Goal: Information Seeking & Learning: Learn about a topic

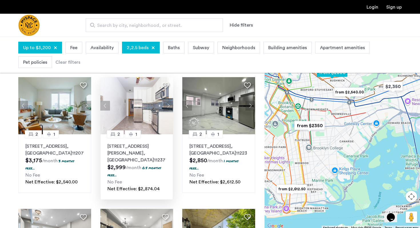
scroll to position [34, 0]
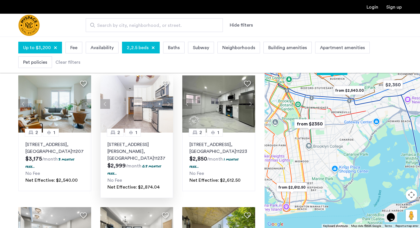
click at [169, 103] on button "Next apartment" at bounding box center [168, 104] width 10 height 10
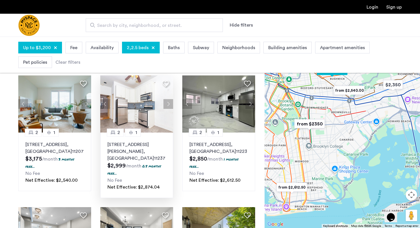
click at [168, 103] on button "Next apartment" at bounding box center [168, 104] width 10 height 10
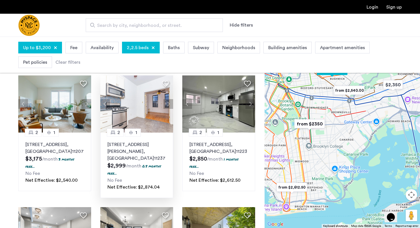
click at [168, 103] on button "Next apartment" at bounding box center [168, 104] width 10 height 10
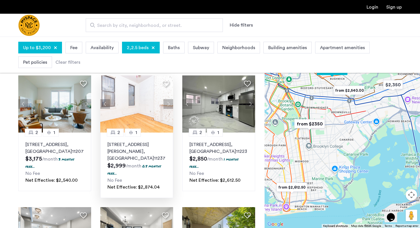
click at [168, 103] on button "Next apartment" at bounding box center [168, 104] width 10 height 10
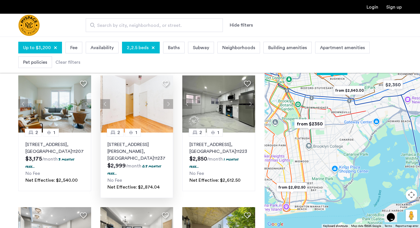
click at [168, 103] on button "Next apartment" at bounding box center [168, 104] width 10 height 10
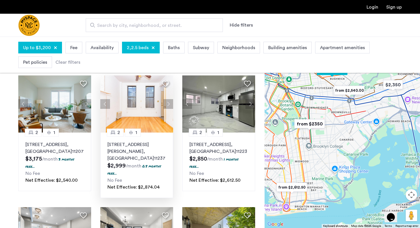
click at [168, 103] on button "Next apartment" at bounding box center [168, 104] width 10 height 10
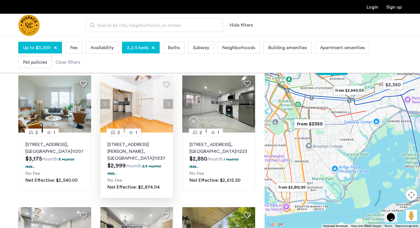
click at [168, 103] on button "Next apartment" at bounding box center [168, 104] width 10 height 10
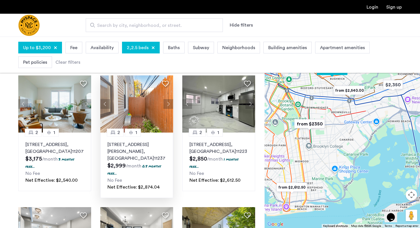
click at [168, 103] on button "Next apartment" at bounding box center [168, 104] width 10 height 10
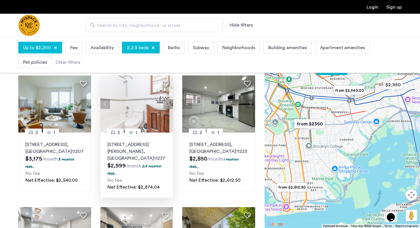
click at [168, 103] on button "Next apartment" at bounding box center [168, 104] width 10 height 10
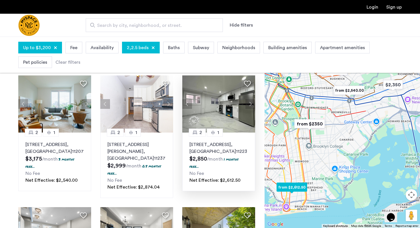
click at [249, 103] on button "Next apartment" at bounding box center [250, 104] width 10 height 10
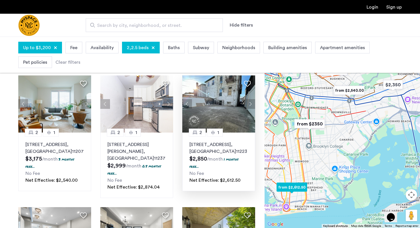
click at [249, 103] on button "Next apartment" at bounding box center [250, 104] width 10 height 10
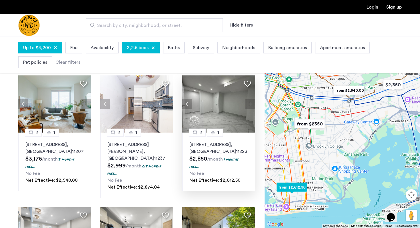
click at [249, 103] on button "Next apartment" at bounding box center [250, 104] width 10 height 10
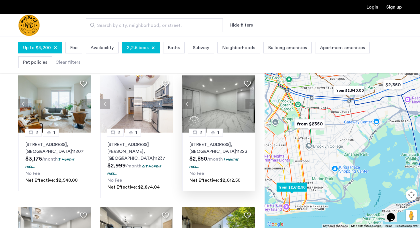
click at [249, 103] on button "Next apartment" at bounding box center [250, 104] width 10 height 10
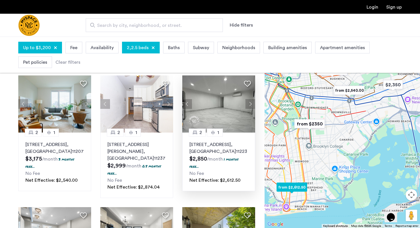
click at [249, 103] on button "Next apartment" at bounding box center [250, 104] width 10 height 10
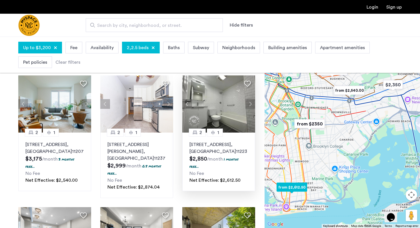
click at [249, 103] on button "Next apartment" at bounding box center [250, 104] width 10 height 10
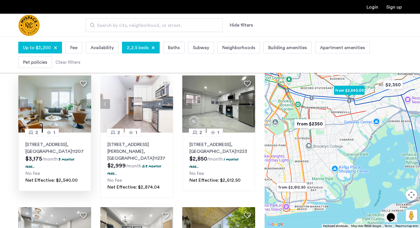
click at [85, 105] on button "Next apartment" at bounding box center [86, 104] width 10 height 10
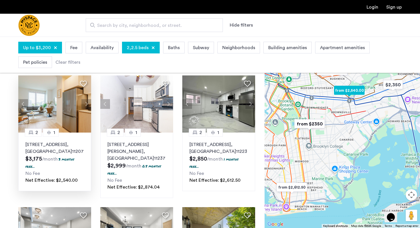
click at [85, 105] on button "Next apartment" at bounding box center [86, 104] width 10 height 10
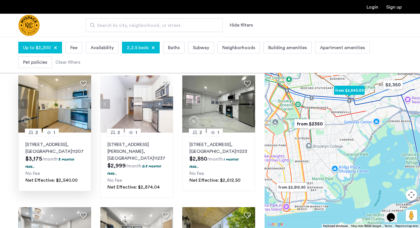
click at [85, 105] on button "Next apartment" at bounding box center [86, 104] width 10 height 10
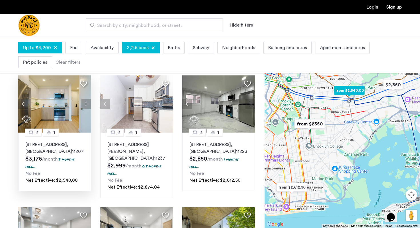
click at [85, 105] on button "Next apartment" at bounding box center [86, 104] width 10 height 10
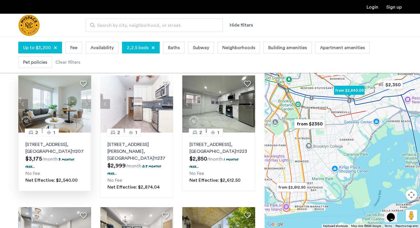
click at [85, 105] on button "Next apartment" at bounding box center [86, 104] width 10 height 10
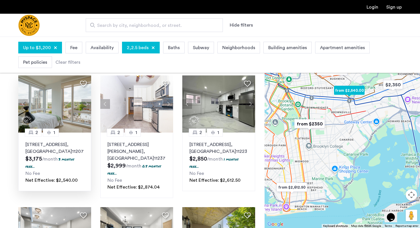
click at [85, 105] on button "Next apartment" at bounding box center [86, 104] width 10 height 10
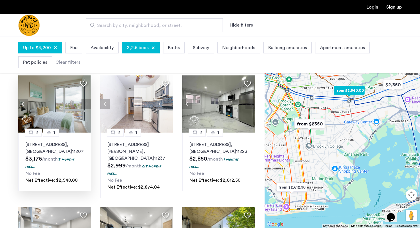
click at [85, 105] on button "Next apartment" at bounding box center [86, 104] width 10 height 10
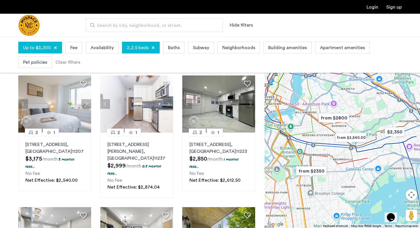
drag, startPoint x: 317, startPoint y: 94, endPoint x: 319, endPoint y: 142, distance: 48.0
click at [319, 142] on div at bounding box center [342, 132] width 155 height 191
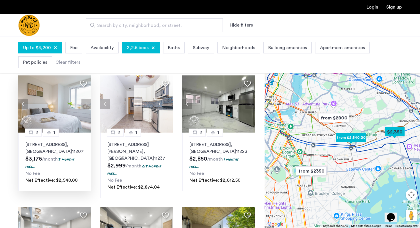
click at [77, 169] on div "2840 Atlantic Avenue, Unit 330, Brooklyn , NY 11207 $3,175 /month 3 months free…" at bounding box center [54, 162] width 59 height 43
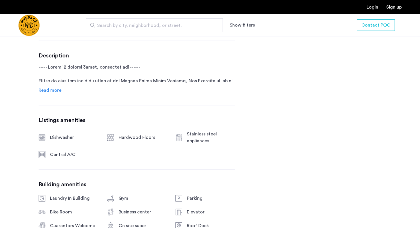
scroll to position [303, 0]
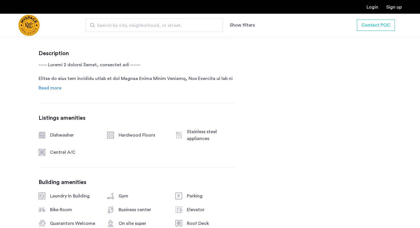
click at [53, 87] on span "Read more" at bounding box center [50, 88] width 23 height 5
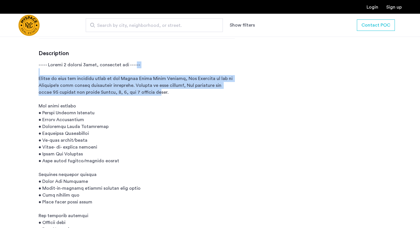
drag, startPoint x: 135, startPoint y: 67, endPoint x: 156, endPoint y: 90, distance: 30.7
click at [156, 90] on p at bounding box center [137, 198] width 196 height 274
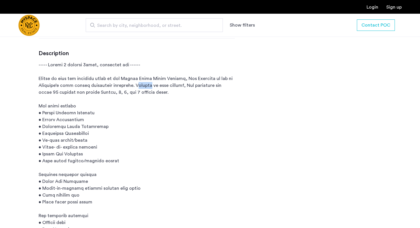
drag, startPoint x: 141, startPoint y: 83, endPoint x: 155, endPoint y: 89, distance: 15.3
click at [155, 89] on p at bounding box center [137, 198] width 196 height 274
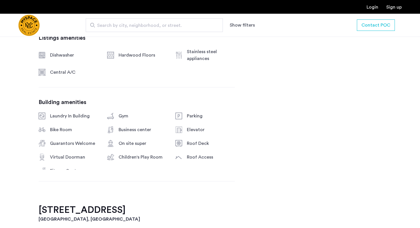
scroll to position [642, 0]
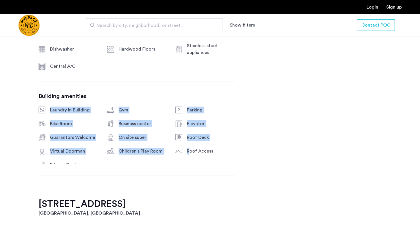
drag, startPoint x: 50, startPoint y: 109, endPoint x: 190, endPoint y: 153, distance: 146.9
click at [190, 153] on div "Laundry In Building Gym Parking Bike Room Business center Elevator Guarantors W…" at bounding box center [137, 135] width 196 height 57
click at [190, 153] on div "Roof Access" at bounding box center [211, 151] width 48 height 7
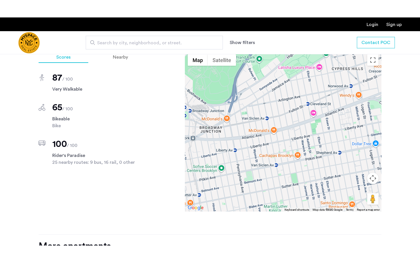
scroll to position [825, 0]
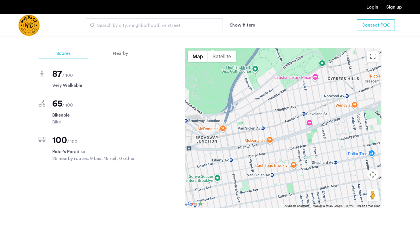
drag, startPoint x: 314, startPoint y: 136, endPoint x: 311, endPoint y: 149, distance: 13.7
click at [311, 149] on div at bounding box center [283, 128] width 197 height 160
click at [372, 57] on button "Toggle fullscreen view" at bounding box center [372, 56] width 11 height 11
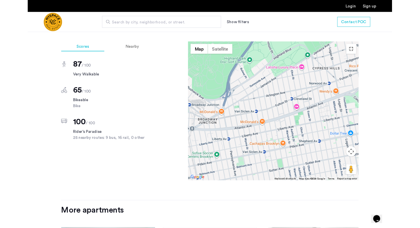
scroll to position [0, 0]
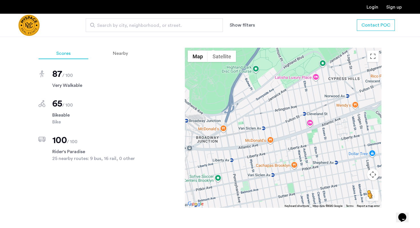
click at [374, 194] on button "Drag Pegman onto the map to open Street View" at bounding box center [372, 194] width 11 height 11
click at [295, 132] on div at bounding box center [283, 128] width 197 height 160
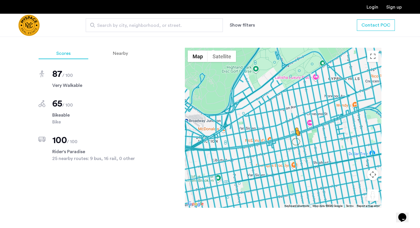
drag, startPoint x: 372, startPoint y: 195, endPoint x: 293, endPoint y: 140, distance: 96.0
click at [293, 140] on div "To activate drag with keyboard, press Alt + Enter. Once in keyboard drag state,…" at bounding box center [283, 128] width 197 height 160
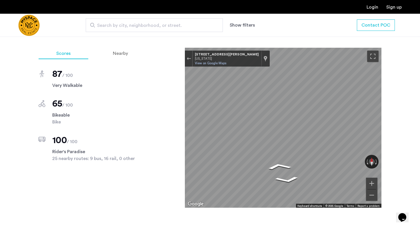
click at [189, 54] on div at bounding box center [189, 59] width 8 height 16
click at [188, 60] on div "Exit the Street View" at bounding box center [189, 58] width 4 height 3
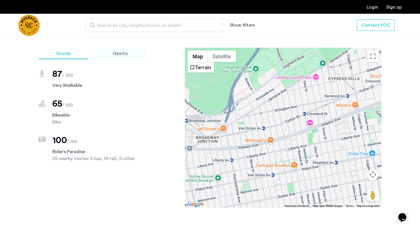
click at [119, 52] on span "Nearby" at bounding box center [120, 53] width 15 height 5
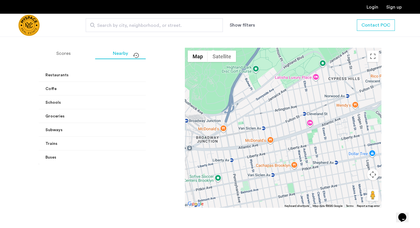
click at [79, 127] on mat-panel-title "Subways" at bounding box center [106, 130] width 122 height 6
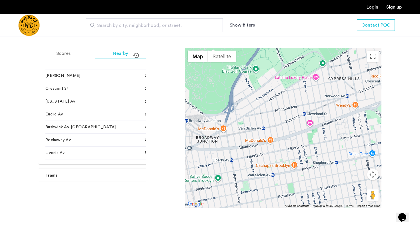
scroll to position [257, 0]
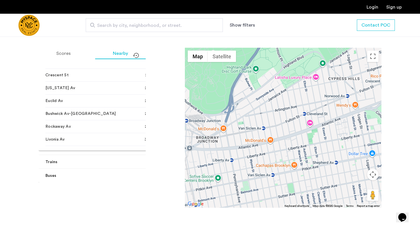
click at [77, 162] on mat-panel-title "Trains" at bounding box center [106, 162] width 122 height 6
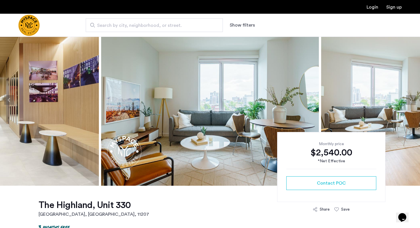
scroll to position [84, 0]
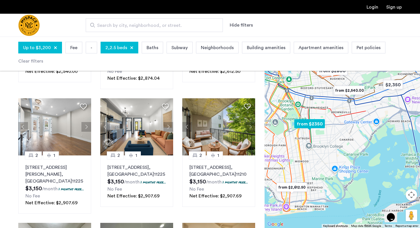
scroll to position [149, 0]
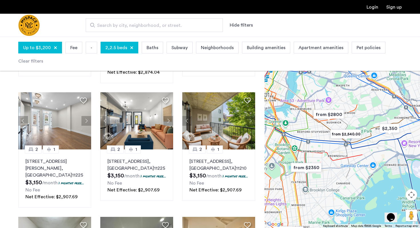
drag, startPoint x: 320, startPoint y: 97, endPoint x: 317, endPoint y: 143, distance: 46.4
click at [317, 143] on div at bounding box center [342, 132] width 155 height 191
click at [329, 115] on img "from $2800" at bounding box center [328, 114] width 35 height 13
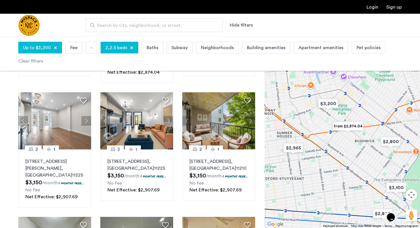
click at [342, 125] on img "from $2,874.04" at bounding box center [347, 126] width 35 height 13
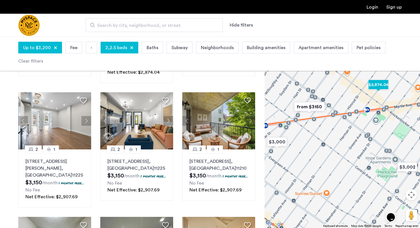
click at [378, 84] on img "$2,874.04" at bounding box center [378, 84] width 24 height 13
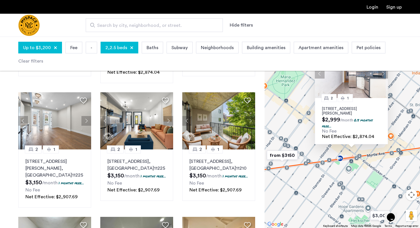
drag, startPoint x: 313, startPoint y: 185, endPoint x: 329, endPoint y: 119, distance: 68.1
click at [329, 119] on div "2 1 290 Harman St, Unit 1RR, Brooklyn, NY 11237 $2,999 /month 0.5 months free..…" at bounding box center [342, 132] width 155 height 191
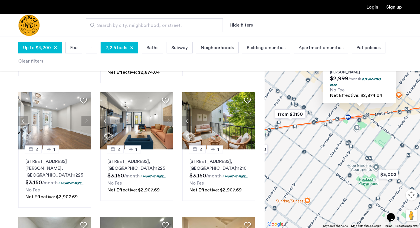
click at [297, 113] on img "from $3150" at bounding box center [290, 114] width 35 height 13
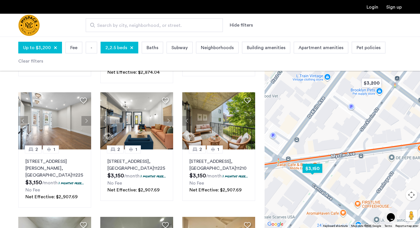
click at [315, 168] on img "$3,150" at bounding box center [312, 168] width 24 height 13
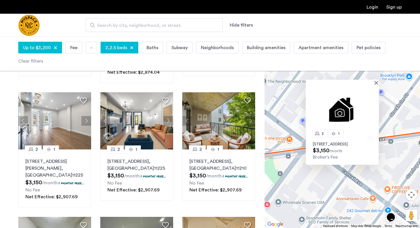
click at [335, 142] on p "201 Central Ave, Unit 2F, Brooklyn, NY 11221" at bounding box center [342, 144] width 59 height 5
click at [375, 80] on div at bounding box center [340, 82] width 69 height 5
click at [375, 80] on div at bounding box center [342, 82] width 73 height 5
click at [376, 85] on img at bounding box center [342, 109] width 73 height 49
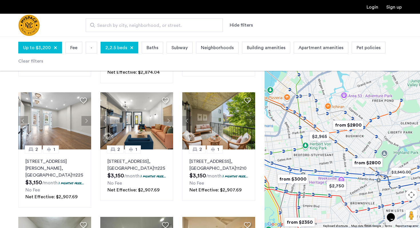
drag, startPoint x: 347, startPoint y: 154, endPoint x: 347, endPoint y: 141, distance: 13.4
click at [347, 141] on div at bounding box center [342, 132] width 155 height 191
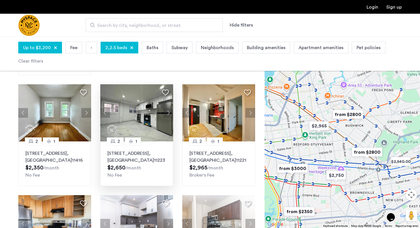
scroll to position [282, 0]
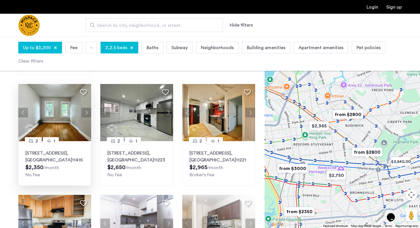
click at [84, 108] on button "Next apartment" at bounding box center [86, 113] width 10 height 10
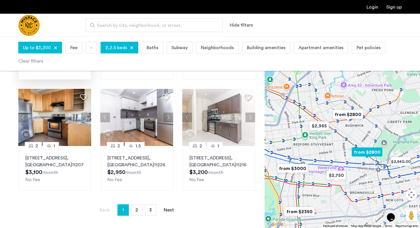
scroll to position [389, 0]
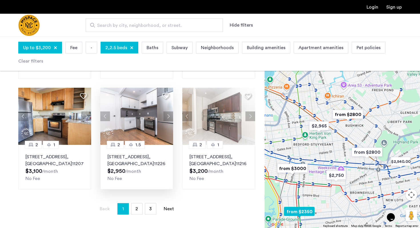
click at [169, 111] on button "Next apartment" at bounding box center [168, 116] width 10 height 10
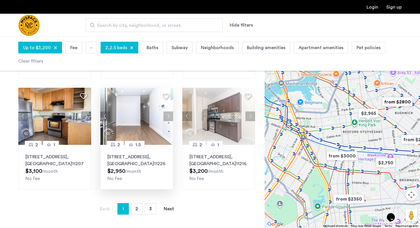
drag, startPoint x: 297, startPoint y: 148, endPoint x: 347, endPoint y: 136, distance: 51.8
click at [347, 136] on div at bounding box center [342, 132] width 155 height 191
click at [250, 111] on button "Next apartment" at bounding box center [250, 116] width 10 height 10
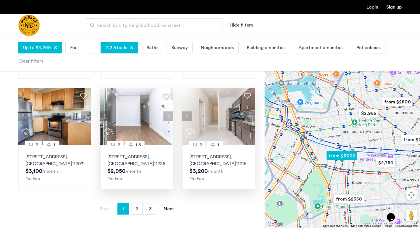
click at [215, 119] on img at bounding box center [218, 116] width 73 height 57
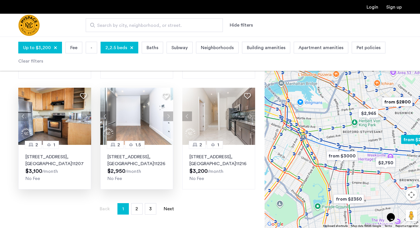
click at [87, 111] on button "Next apartment" at bounding box center [86, 116] width 10 height 10
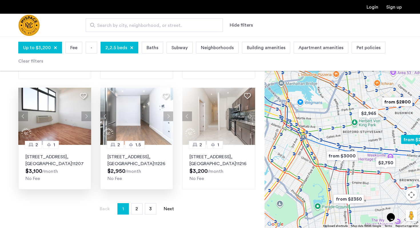
click at [87, 111] on button "Next apartment" at bounding box center [86, 116] width 10 height 10
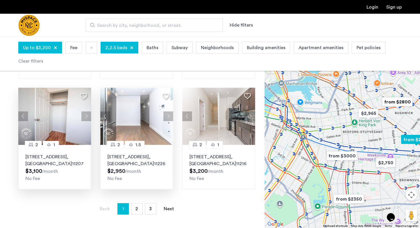
click at [87, 111] on button "Next apartment" at bounding box center [86, 116] width 10 height 10
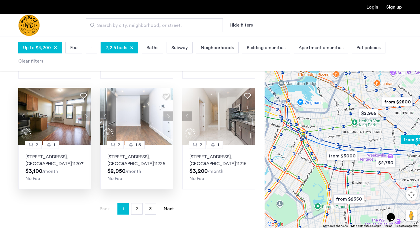
click at [64, 167] on div "1465 Bushwick Ave, Unit 3R, Brooklyn , NY 11207 $3,100 /month No Fee" at bounding box center [54, 167] width 59 height 29
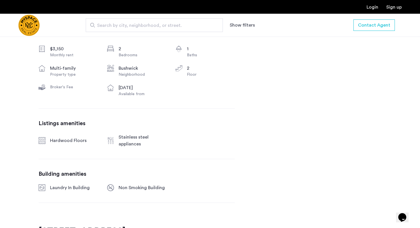
scroll to position [211, 0]
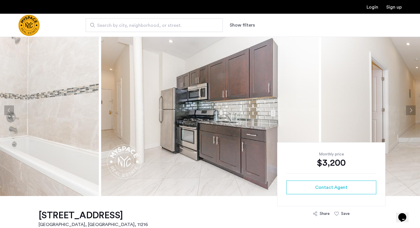
scroll to position [11, 0]
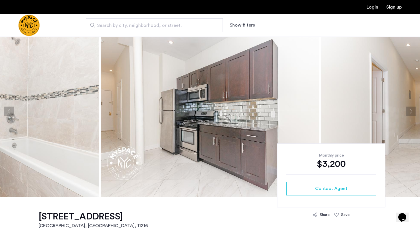
click at [411, 110] on button "Next apartment" at bounding box center [411, 112] width 10 height 10
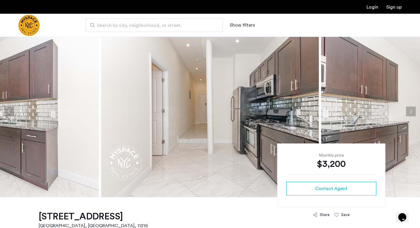
click at [411, 110] on button "Next apartment" at bounding box center [411, 112] width 10 height 10
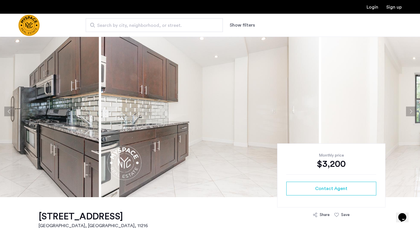
click at [411, 110] on button "Next apartment" at bounding box center [411, 112] width 10 height 10
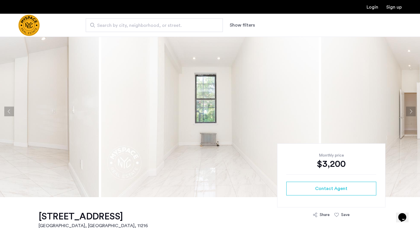
click at [410, 109] on button "Next apartment" at bounding box center [411, 112] width 10 height 10
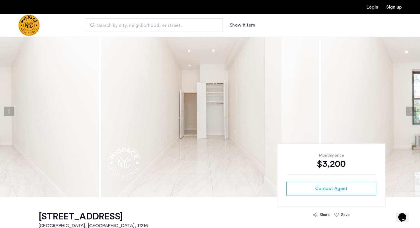
click at [410, 109] on button "Next apartment" at bounding box center [411, 112] width 10 height 10
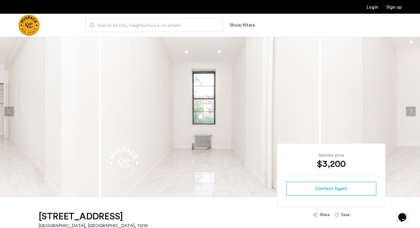
click at [410, 109] on button "Next apartment" at bounding box center [411, 112] width 10 height 10
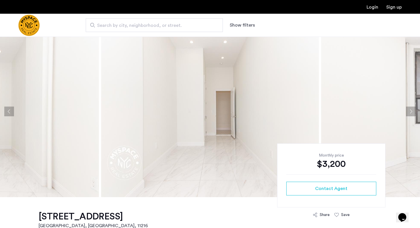
click at [410, 109] on button "Next apartment" at bounding box center [411, 112] width 10 height 10
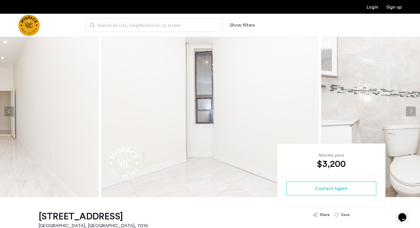
click at [410, 109] on button "Next apartment" at bounding box center [411, 112] width 10 height 10
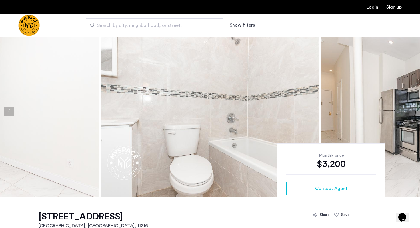
click at [410, 109] on button "Next apartment" at bounding box center [411, 112] width 10 height 10
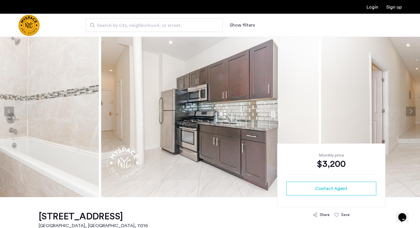
click at [410, 109] on button "Next apartment" at bounding box center [411, 112] width 10 height 10
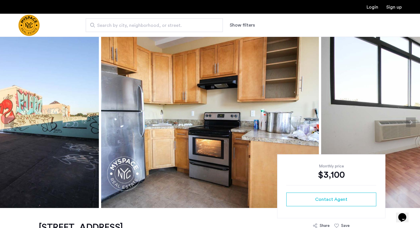
click at [410, 123] on button "Next apartment" at bounding box center [411, 122] width 10 height 10
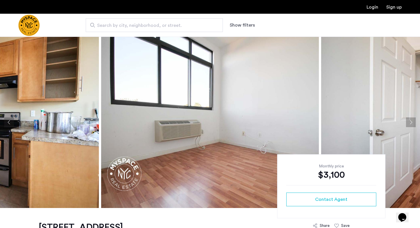
click at [410, 123] on button "Next apartment" at bounding box center [411, 122] width 10 height 10
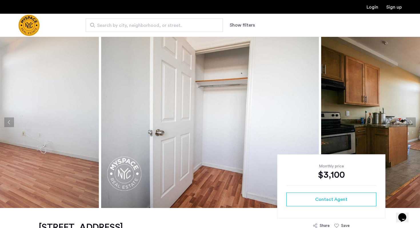
click at [410, 123] on button "Next apartment" at bounding box center [411, 122] width 10 height 10
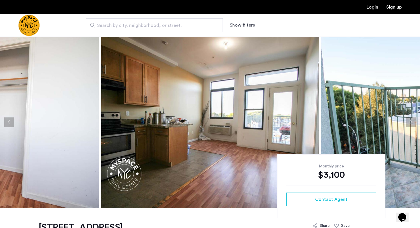
click at [410, 123] on button "Next apartment" at bounding box center [411, 122] width 10 height 10
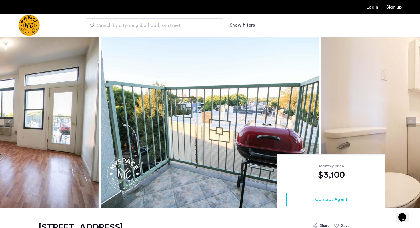
click at [7, 122] on button "Previous apartment" at bounding box center [9, 122] width 10 height 10
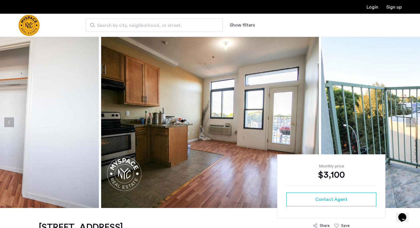
click at [411, 124] on button "Next apartment" at bounding box center [411, 122] width 10 height 10
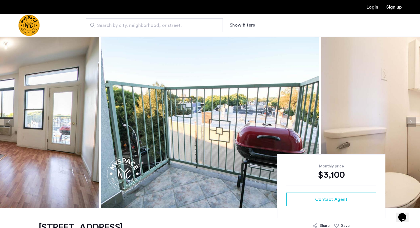
click at [411, 124] on button "Next apartment" at bounding box center [411, 122] width 10 height 10
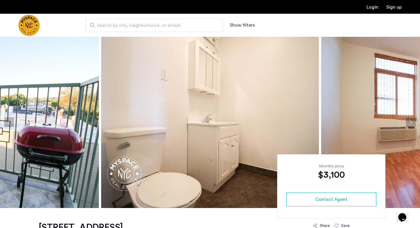
click at [411, 124] on button "Next apartment" at bounding box center [411, 122] width 10 height 10
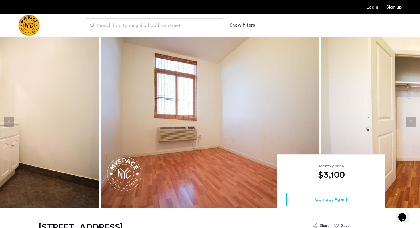
click at [411, 124] on button "Next apartment" at bounding box center [411, 122] width 10 height 10
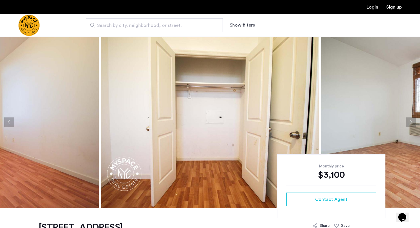
click at [411, 124] on button "Next apartment" at bounding box center [411, 122] width 10 height 10
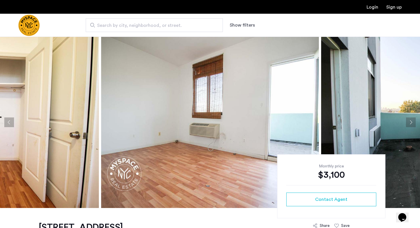
click at [411, 124] on button "Next apartment" at bounding box center [411, 122] width 10 height 10
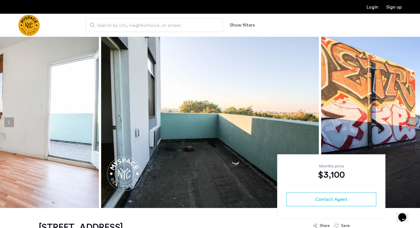
click at [411, 124] on button "Next apartment" at bounding box center [411, 122] width 10 height 10
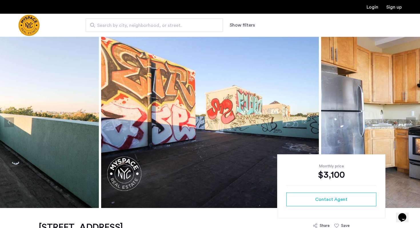
click at [411, 124] on button "Next apartment" at bounding box center [411, 122] width 10 height 10
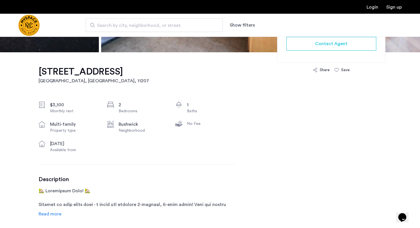
scroll to position [255, 0]
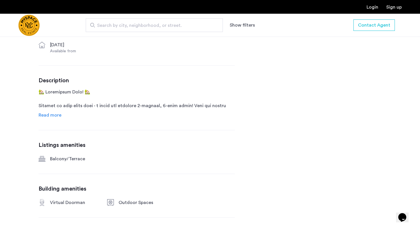
click at [39, 113] on span "Read more" at bounding box center [50, 115] width 23 height 5
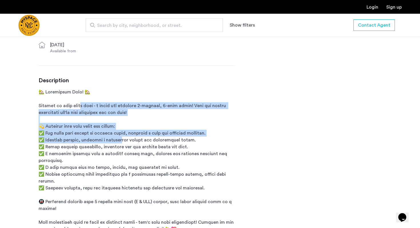
drag, startPoint x: 86, startPoint y: 104, endPoint x: 124, endPoint y: 141, distance: 52.9
click at [124, 141] on p at bounding box center [137, 161] width 196 height 144
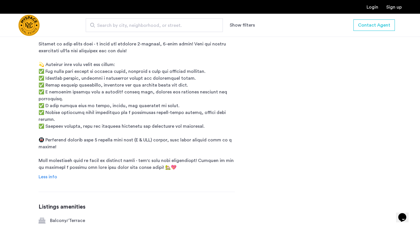
scroll to position [317, 0]
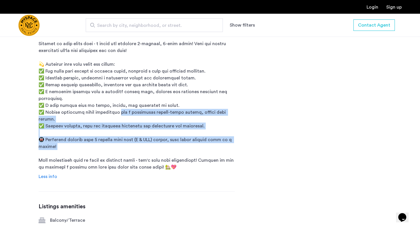
drag, startPoint x: 115, startPoint y: 103, endPoint x: 156, endPoint y: 137, distance: 53.8
click at [156, 137] on p at bounding box center [137, 99] width 196 height 144
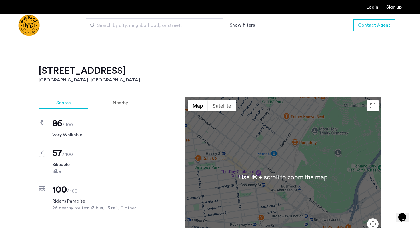
scroll to position [554, 0]
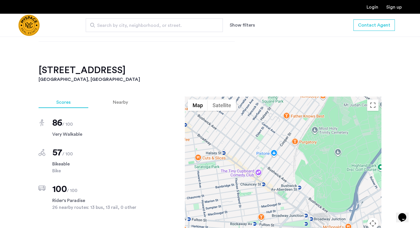
click at [15, 159] on div "[STREET_ADDRESS] $3,100 Monthly rent 2 Bedrooms 1 Baths multi-family Property t…" at bounding box center [210, 46] width 420 height 785
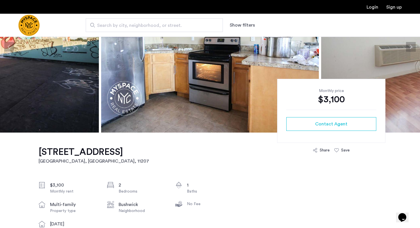
scroll to position [85, 0]
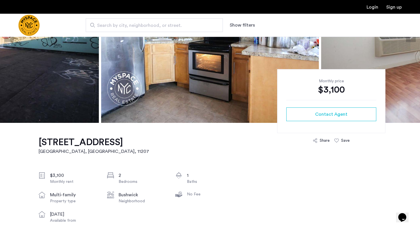
drag, startPoint x: 36, startPoint y: 141, endPoint x: 114, endPoint y: 146, distance: 78.8
copy h1 "[STREET_ADDRESS]"
